Goal: Use online tool/utility: Utilize a website feature to perform a specific function

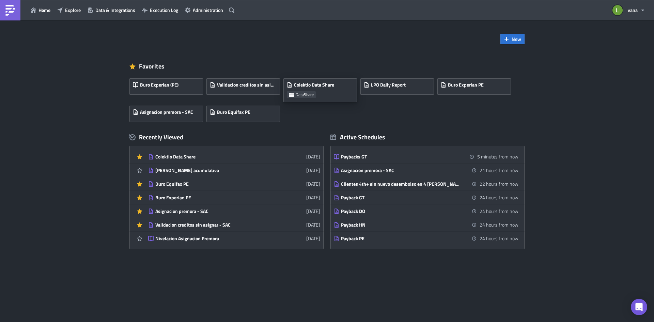
click at [326, 91] on div "Colektio Data Share DataShare" at bounding box center [320, 90] width 74 height 24
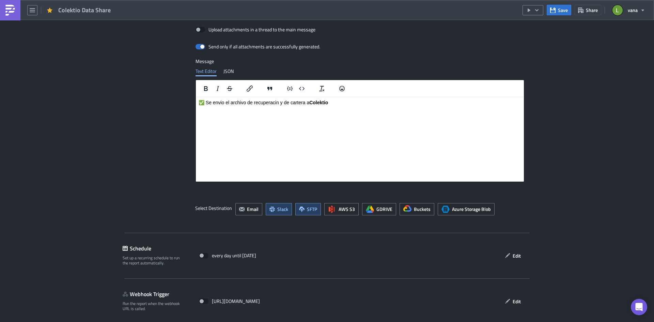
scroll to position [783, 0]
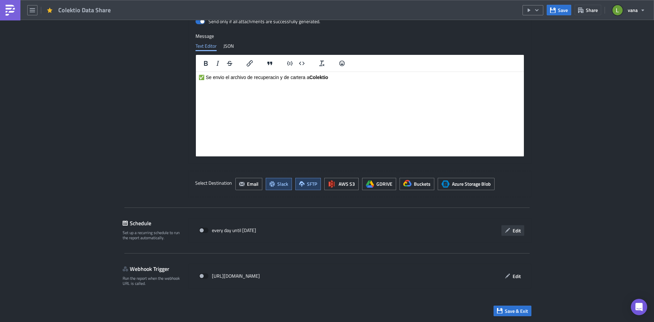
click at [513, 232] on span "Edit" at bounding box center [517, 230] width 8 height 7
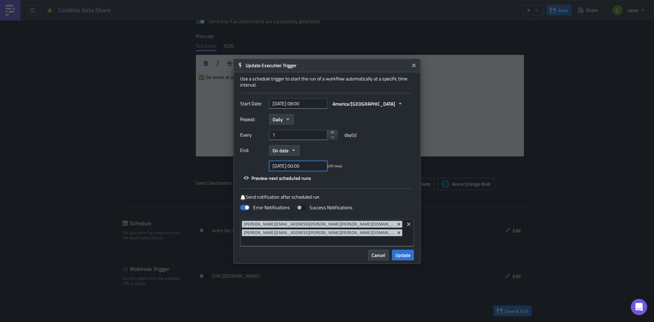
click at [315, 171] on input "[DATE] 00:00" at bounding box center [298, 166] width 58 height 10
select select "7"
select select "2025"
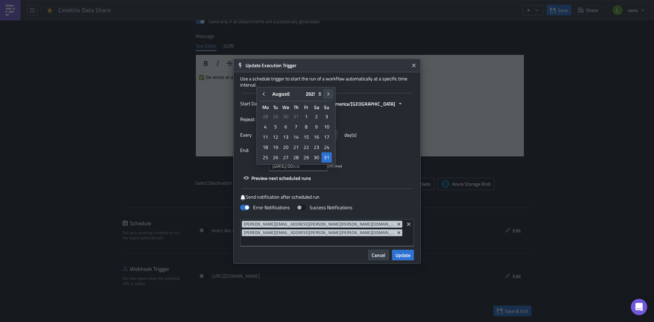
click at [325, 96] on button "Go to next month" at bounding box center [328, 94] width 10 height 10
type input "[DATE] 00:00"
select select "8"
click at [272, 159] on div "30" at bounding box center [275, 158] width 10 height 10
click at [276, 158] on div "30" at bounding box center [275, 158] width 10 height 10
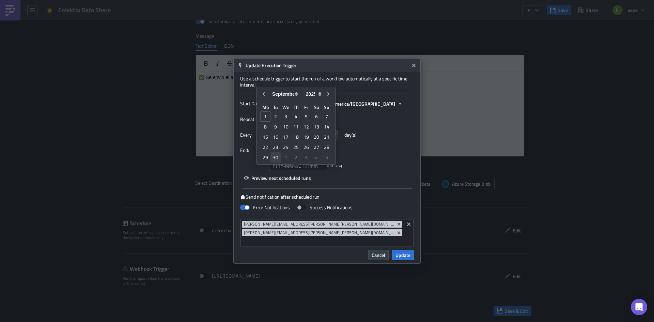
type input "[DATE] 00:00"
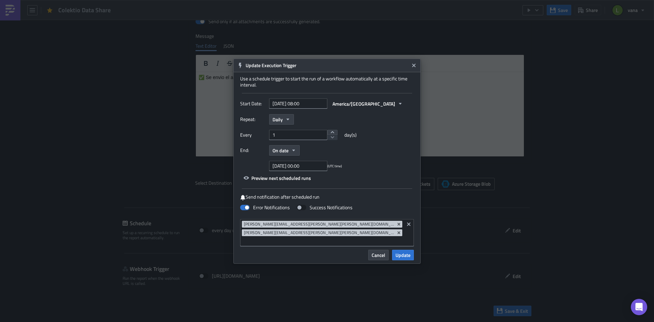
click at [378, 156] on div "End: On date" at bounding box center [327, 150] width 174 height 11
click at [403, 251] on span "Update" at bounding box center [403, 254] width 15 height 7
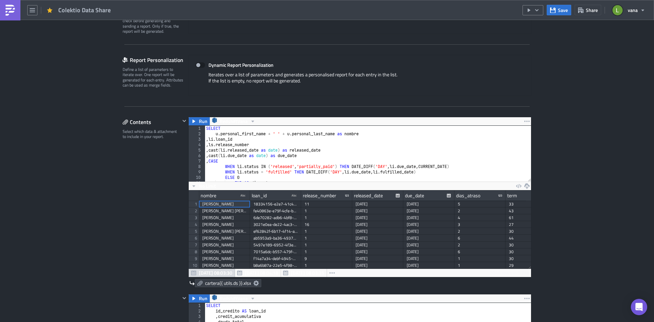
scroll to position [204, 0]
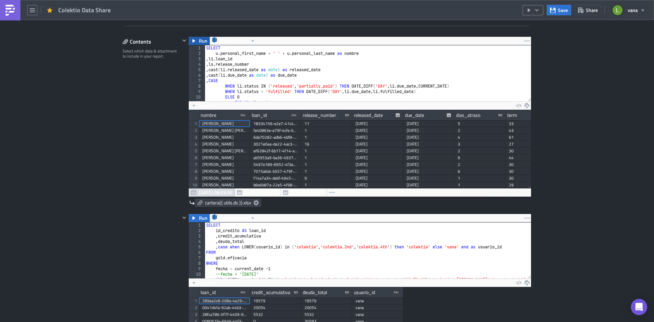
click at [191, 42] on icon "button" at bounding box center [193, 40] width 5 height 5
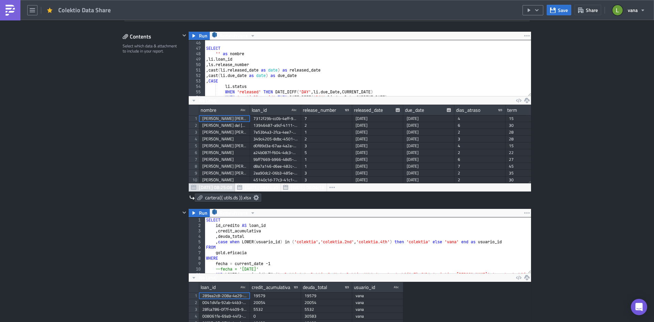
scroll to position [238, 0]
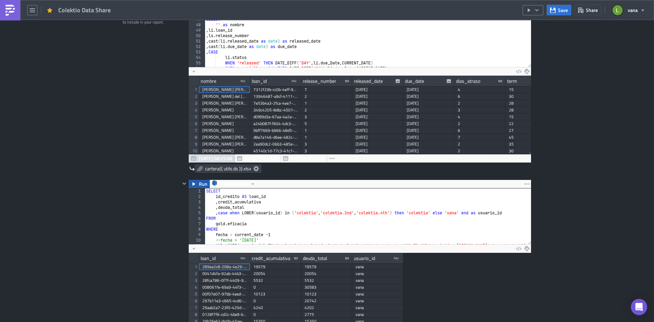
click at [199, 184] on span "Run" at bounding box center [203, 184] width 9 height 8
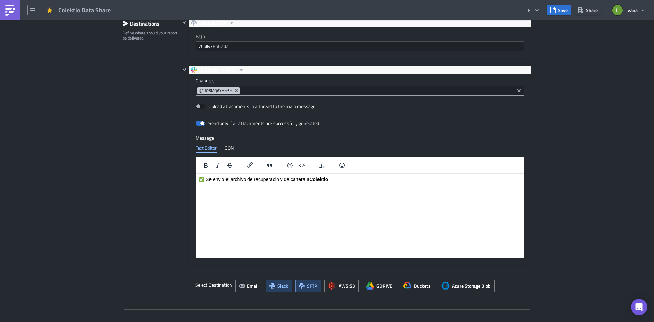
scroll to position [0, 0]
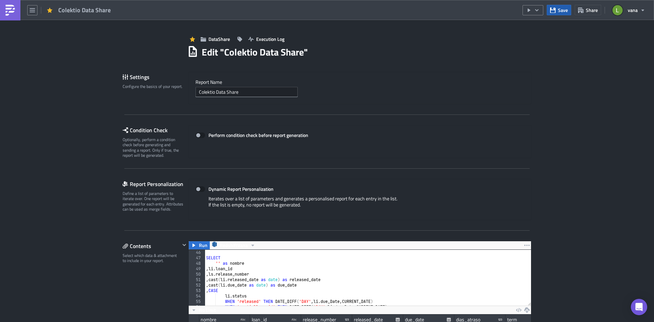
click at [548, 13] on button "Save" at bounding box center [559, 10] width 25 height 11
click at [536, 13] on button "button" at bounding box center [533, 10] width 21 height 10
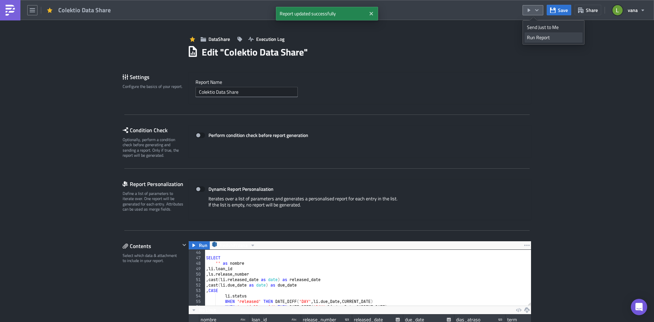
click at [539, 38] on div "Run Report" at bounding box center [553, 37] width 53 height 7
